Goal: Navigation & Orientation: Find specific page/section

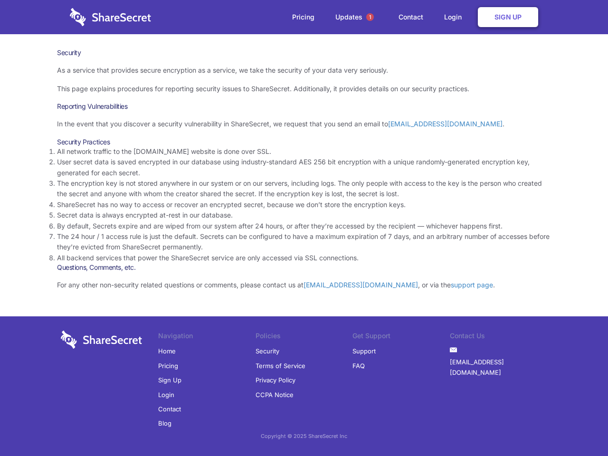
click at [304, 228] on li "By default, Secrets expire and are wiped from our system after 24 hours, or aft…" at bounding box center [304, 226] width 494 height 10
click at [370, 17] on span "1" at bounding box center [370, 17] width 8 height 8
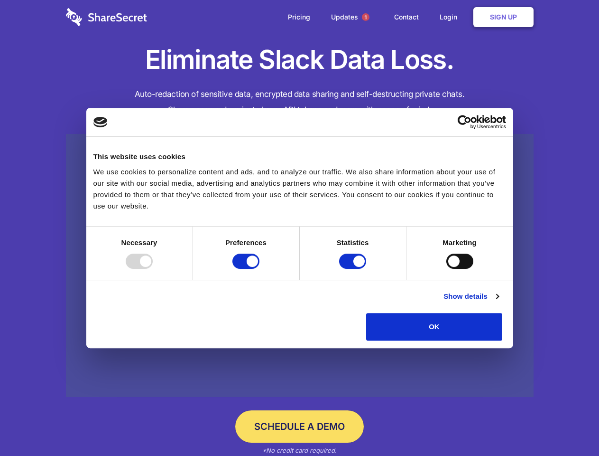
click at [153, 269] on div at bounding box center [139, 260] width 27 height 15
click at [260, 269] on input "Preferences" at bounding box center [246, 260] width 27 height 15
checkbox input "false"
click at [354, 269] on input "Statistics" at bounding box center [352, 260] width 27 height 15
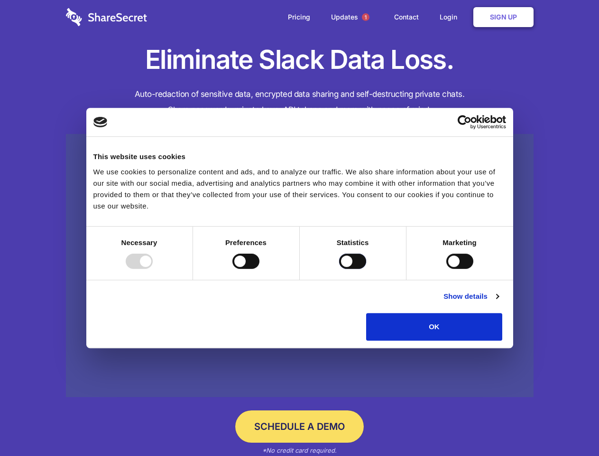
checkbox input "false"
click at [447, 269] on input "Marketing" at bounding box center [460, 260] width 27 height 15
checkbox input "true"
click at [499, 302] on link "Show details" at bounding box center [471, 295] width 55 height 11
